Goal: Find contact information: Find contact information

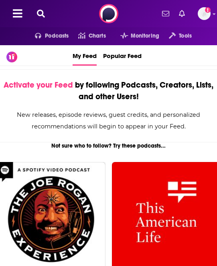
click at [36, 12] on button at bounding box center [40, 13] width 13 height 9
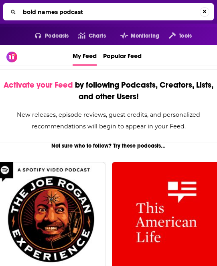
type input "bold names podcast"
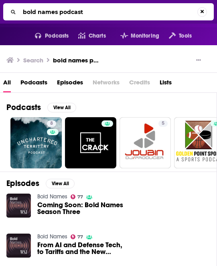
click at [41, 198] on link "Bold Names" at bounding box center [52, 196] width 30 height 7
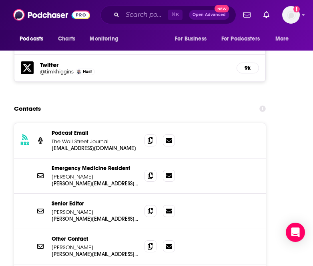
scroll to position [1299, 0]
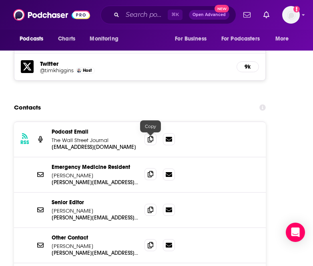
click at [146, 168] on span at bounding box center [151, 174] width 12 height 12
click at [149, 206] on icon at bounding box center [151, 209] width 6 height 6
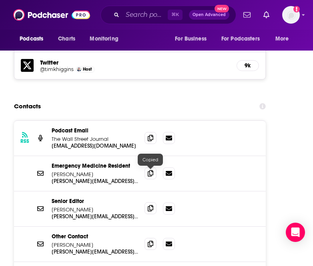
scroll to position [1301, 0]
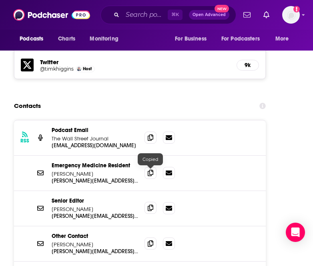
click at [152, 204] on icon at bounding box center [151, 207] width 6 height 6
drag, startPoint x: 85, startPoint y: 173, endPoint x: 49, endPoint y: 168, distance: 36.9
click at [49, 191] on div "Senior Editor [PERSON_NAME] [PERSON_NAME][EMAIL_ADDRESS][PERSON_NAME][DOMAIN_NA…" at bounding box center [140, 208] width 252 height 35
copy div "Senior Editor [PERSON_NAME]"
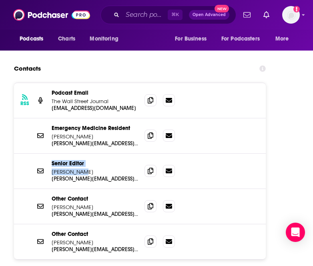
scroll to position [1344, 0]
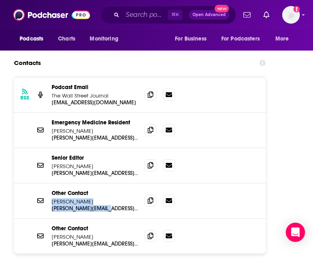
drag, startPoint x: 127, startPoint y: 175, endPoint x: 52, endPoint y: 167, distance: 74.9
click at [52, 189] on div "Other Contact [PERSON_NAME] [PERSON_NAME][EMAIL_ADDRESS][DOMAIN_NAME] [DOMAIN_N…" at bounding box center [95, 200] width 87 height 22
copy div "[PERSON_NAME] [PERSON_NAME][EMAIL_ADDRESS][DOMAIN_NAME] [DOMAIN_NAME][EMAIL_ADD…"
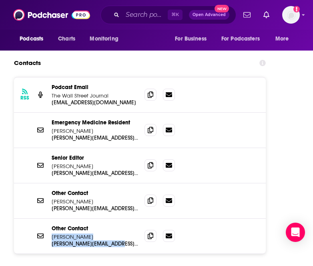
drag, startPoint x: 125, startPoint y: 211, endPoint x: 52, endPoint y: 203, distance: 72.9
click at [52, 225] on div "Other Contact [PERSON_NAME] [PERSON_NAME][EMAIL_ADDRESS][PERSON_NAME][DOMAIN_NA…" at bounding box center [95, 236] width 87 height 22
copy div "[PERSON_NAME] [PERSON_NAME][EMAIL_ADDRESS][PERSON_NAME][DOMAIN_NAME] [PERSON_NA…"
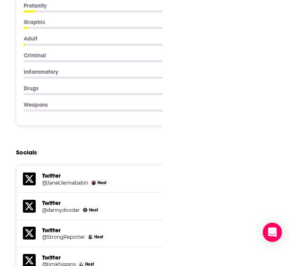
scroll to position [1052, 0]
